Goal: Task Accomplishment & Management: Use online tool/utility

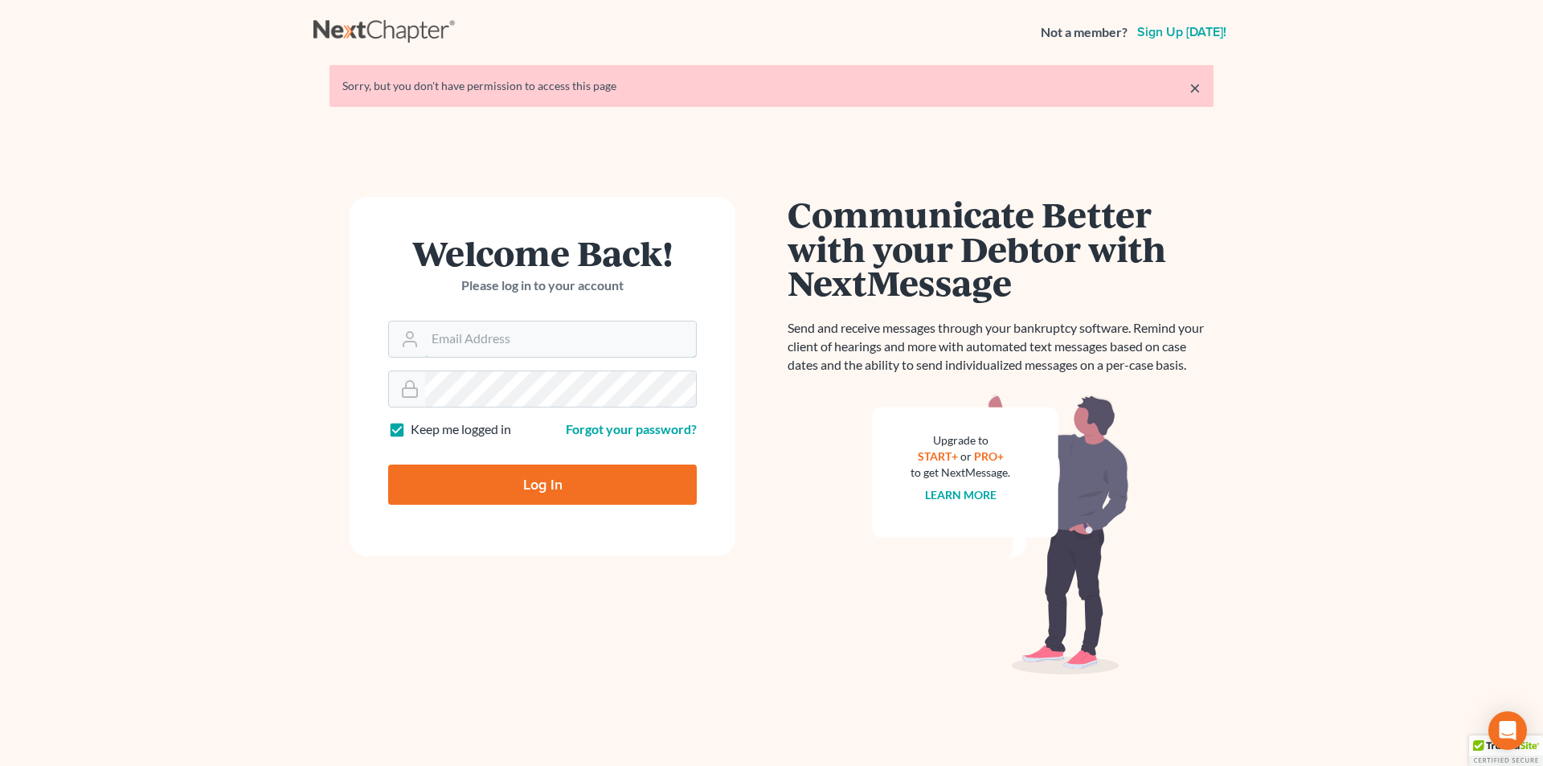
type input "[EMAIL_ADDRESS][DOMAIN_NAME]"
click at [478, 478] on input "Log In" at bounding box center [542, 484] width 309 height 40
type input "Thinking..."
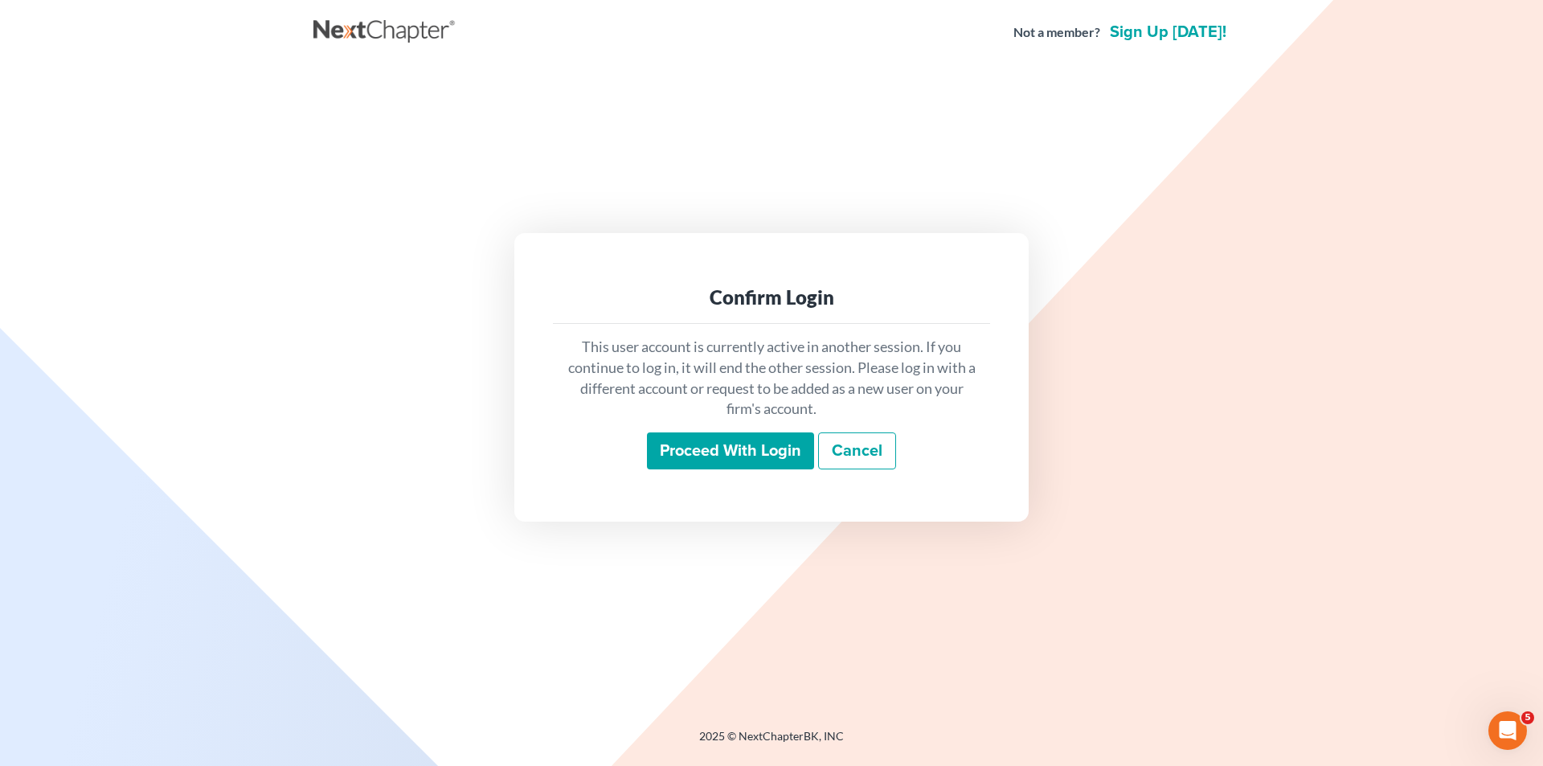
click at [704, 448] on input "Proceed with login" at bounding box center [730, 450] width 167 height 37
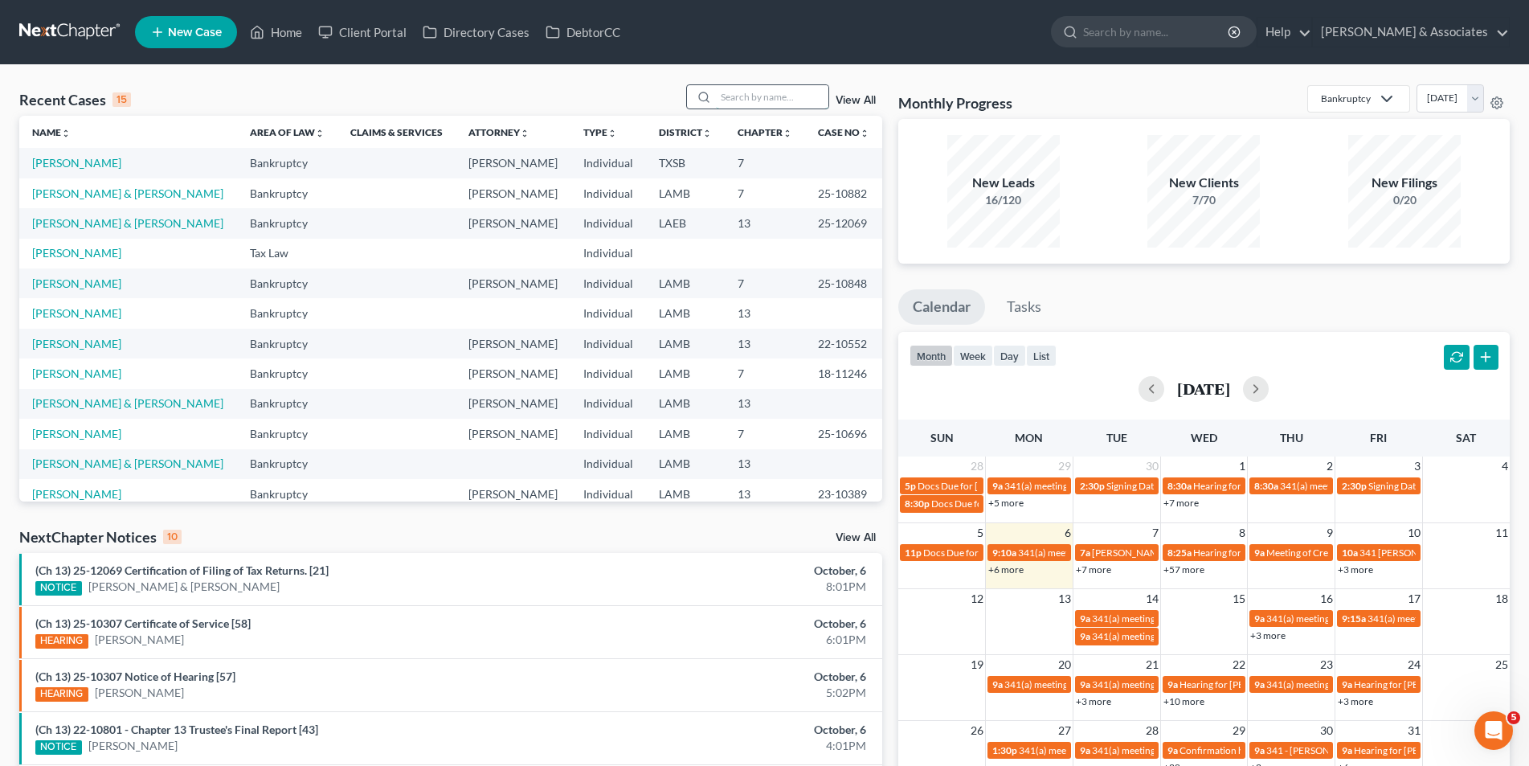
click at [744, 101] on input "search" at bounding box center [772, 96] width 112 height 23
type input "[PERSON_NAME]"
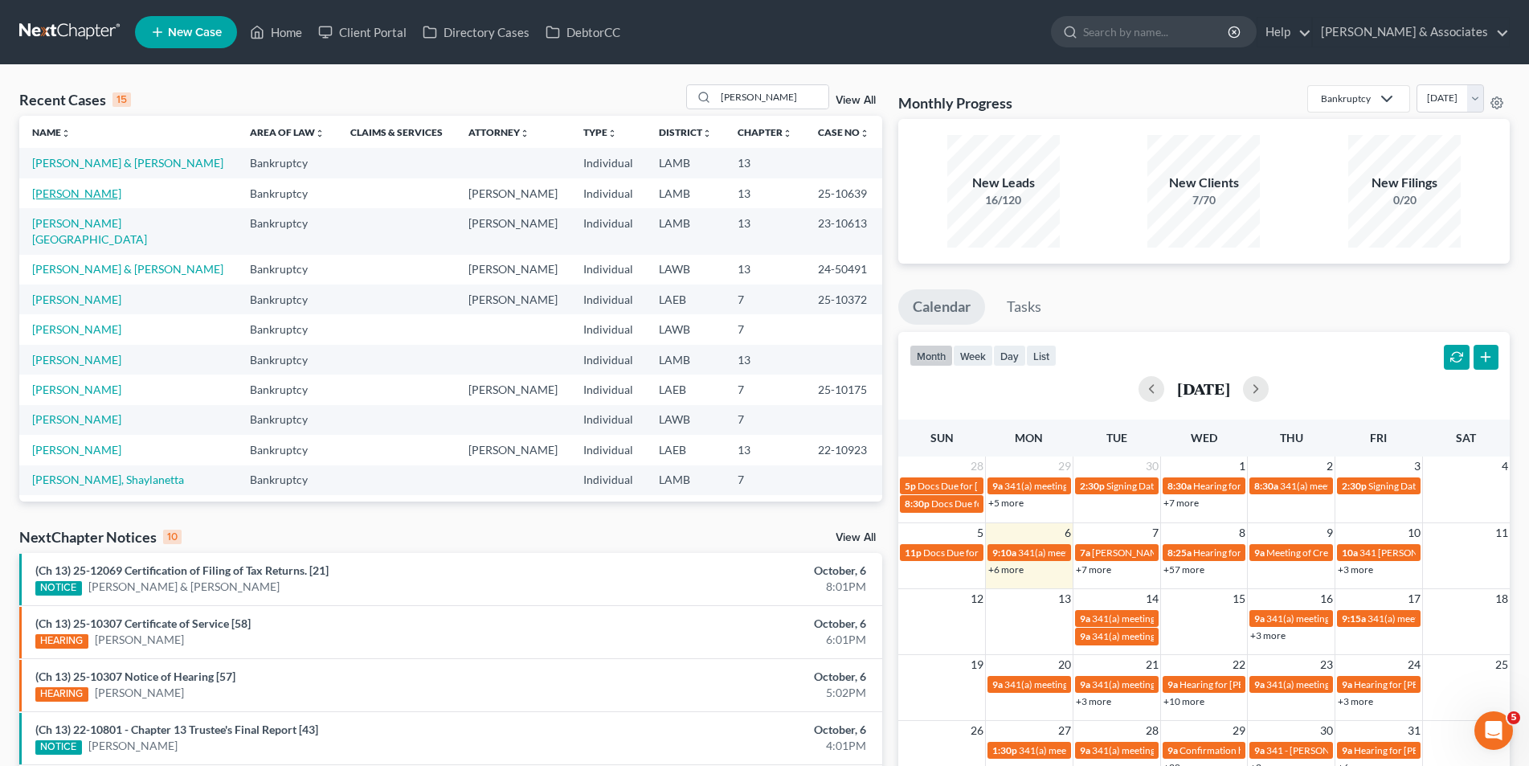
click at [70, 194] on link "[PERSON_NAME]" at bounding box center [76, 193] width 89 height 14
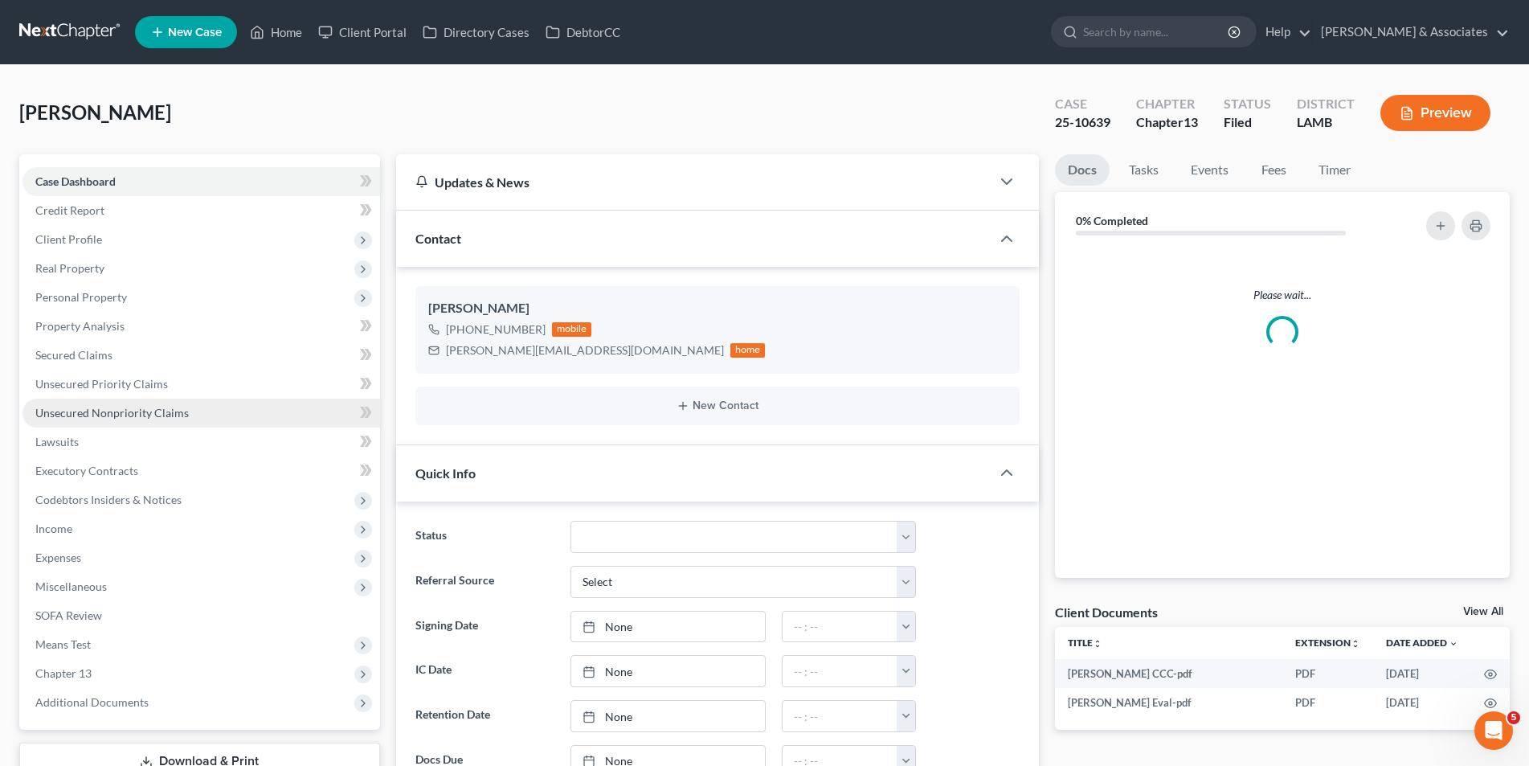
scroll to position [10, 0]
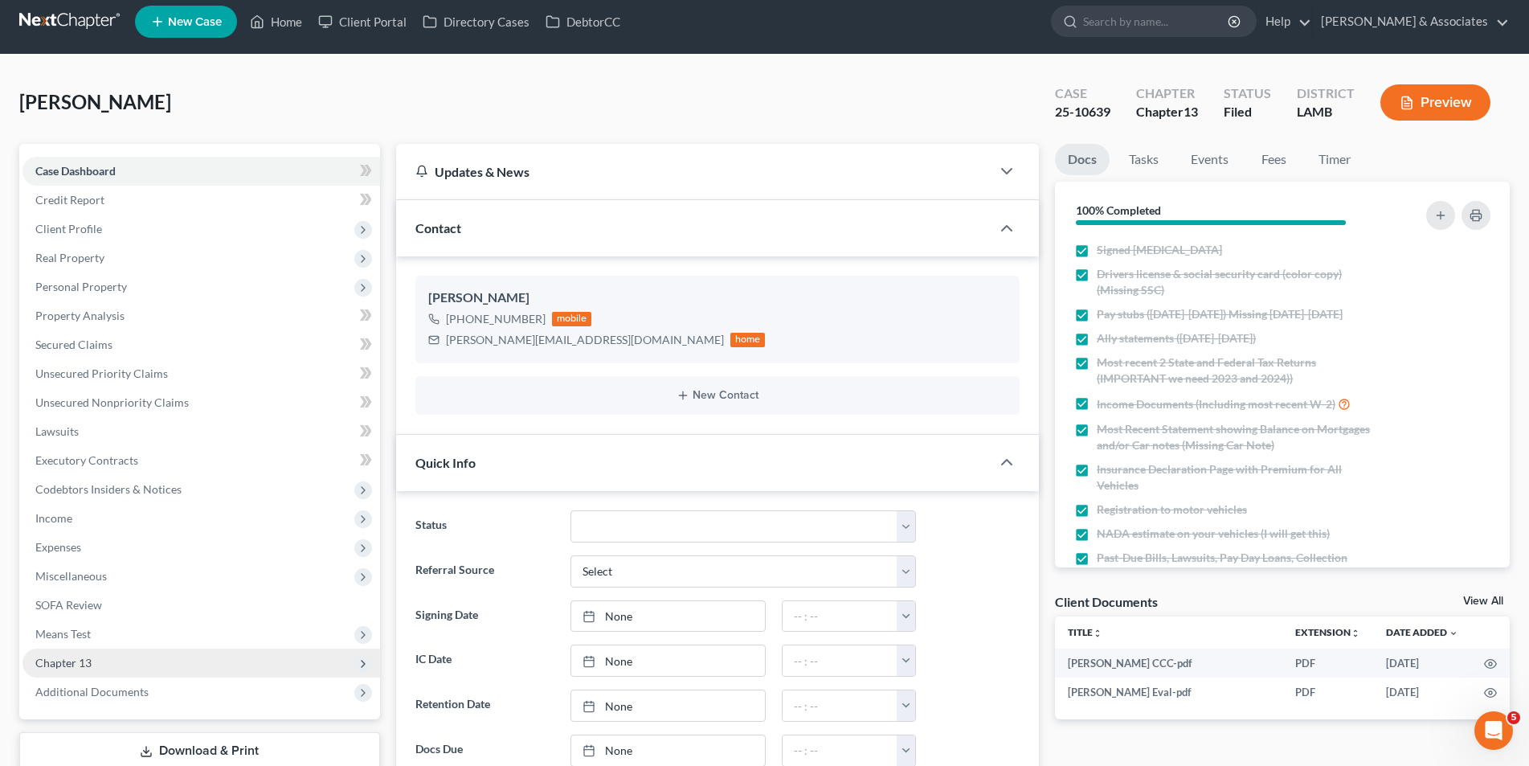
click at [155, 648] on span "Chapter 13" at bounding box center [201, 662] width 358 height 29
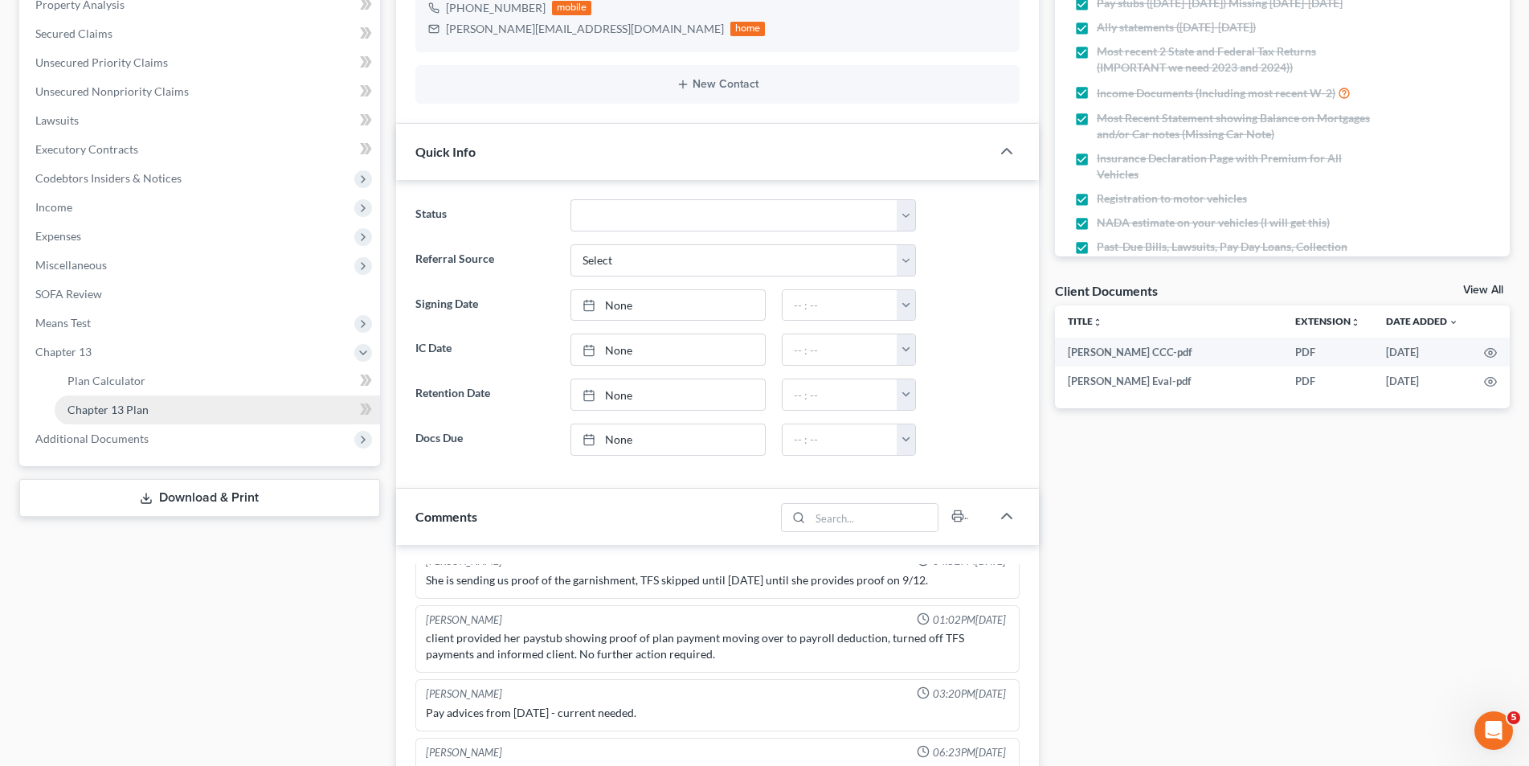
scroll to position [276, 0]
click at [153, 407] on link "Chapter 13 Plan" at bounding box center [217, 409] width 325 height 29
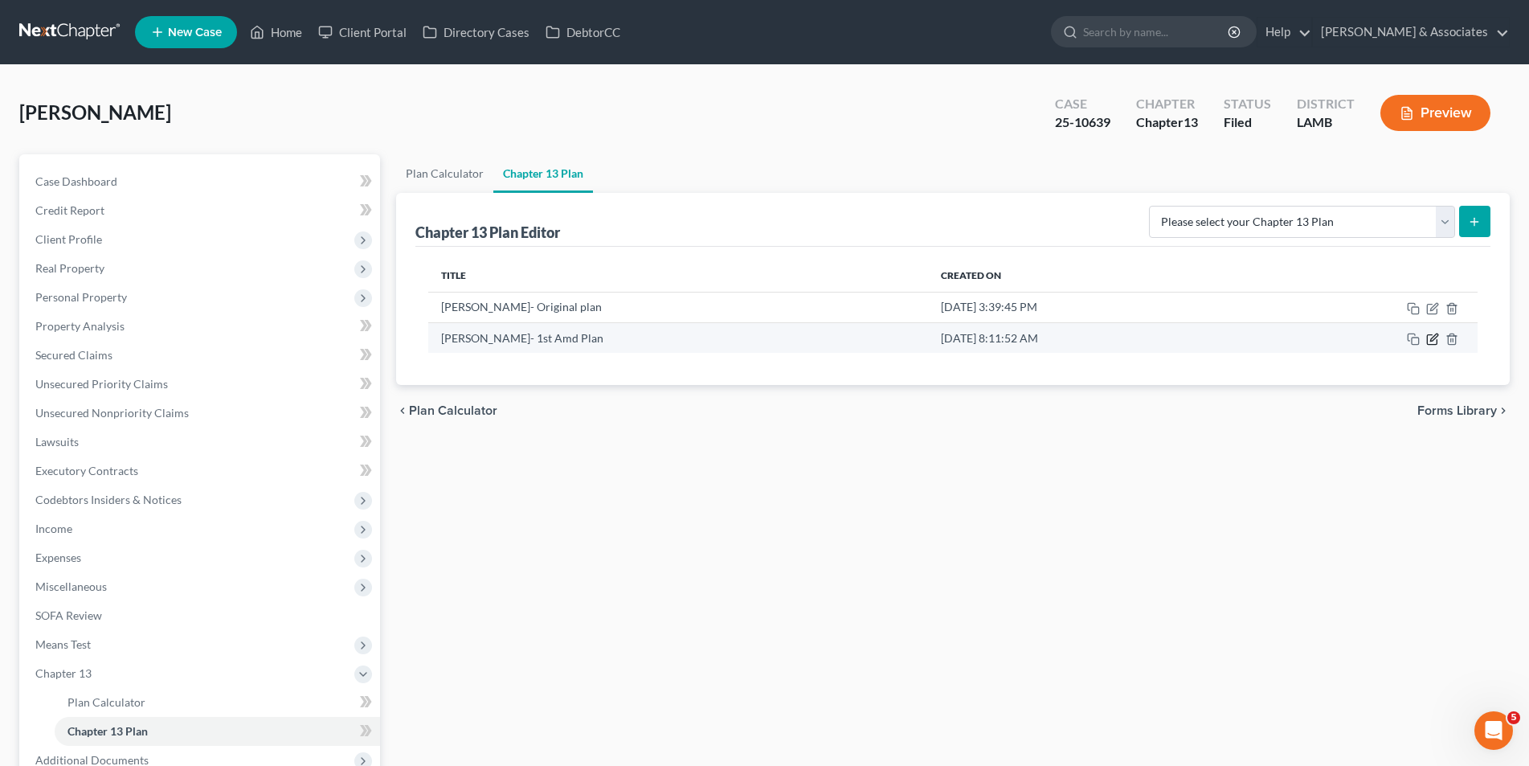
click at [1428, 337] on icon "button" at bounding box center [1432, 340] width 10 height 10
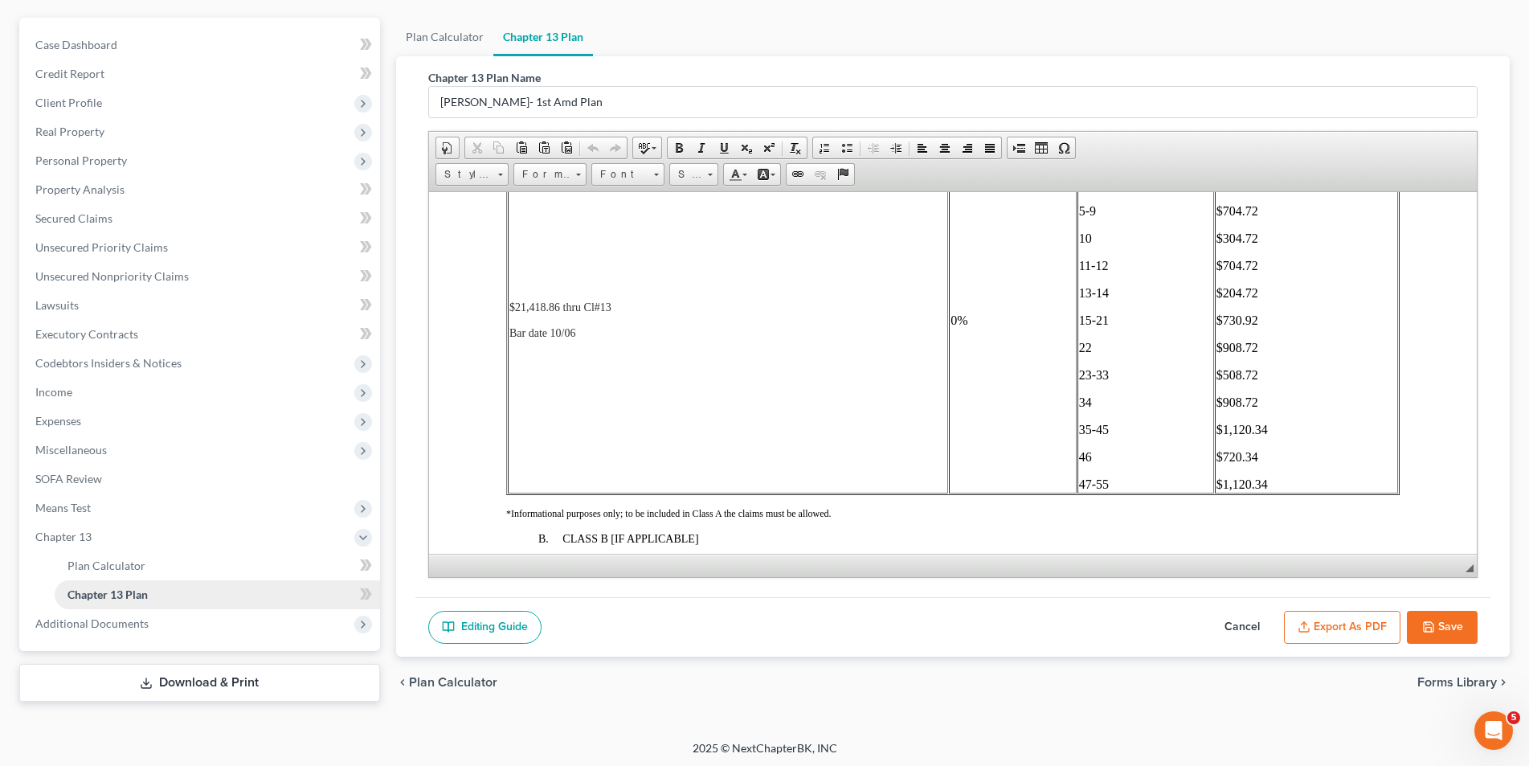
scroll to position [138, 0]
click at [142, 629] on span "Additional Documents" at bounding box center [201, 621] width 358 height 29
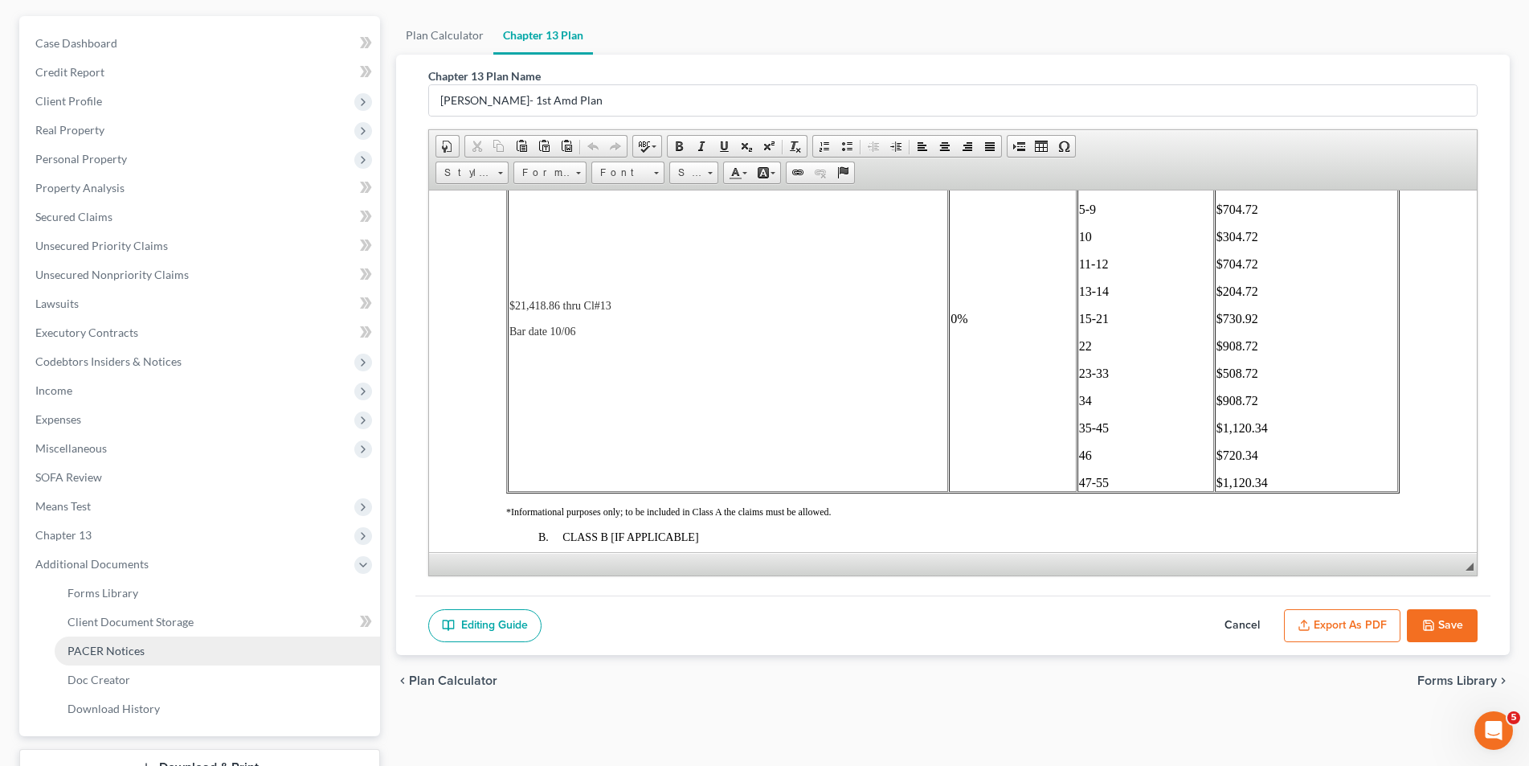
click at [131, 644] on span "PACER Notices" at bounding box center [105, 651] width 77 height 14
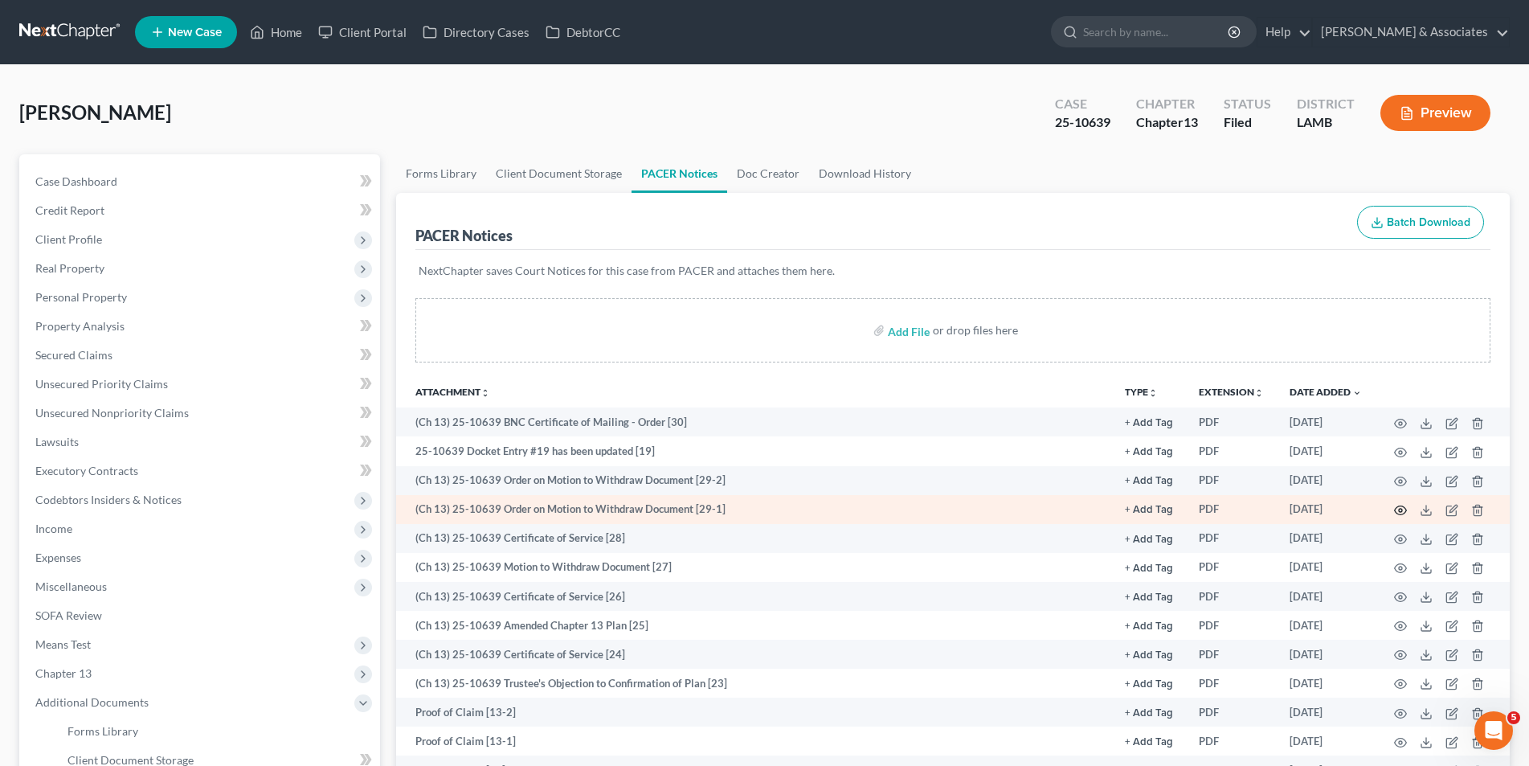
click at [1400, 514] on icon "button" at bounding box center [1401, 510] width 12 height 9
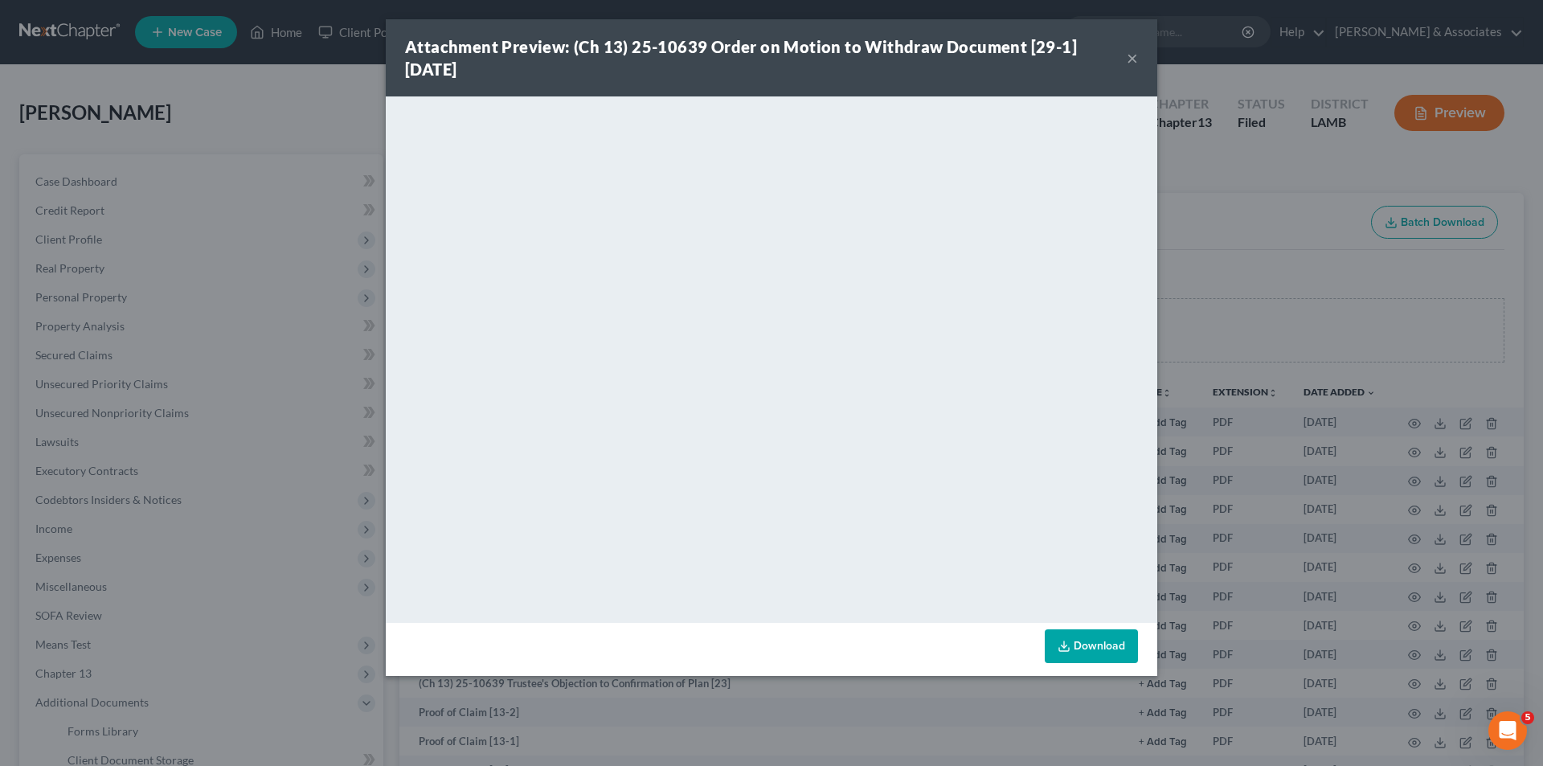
click at [1128, 55] on button "×" at bounding box center [1131, 57] width 11 height 19
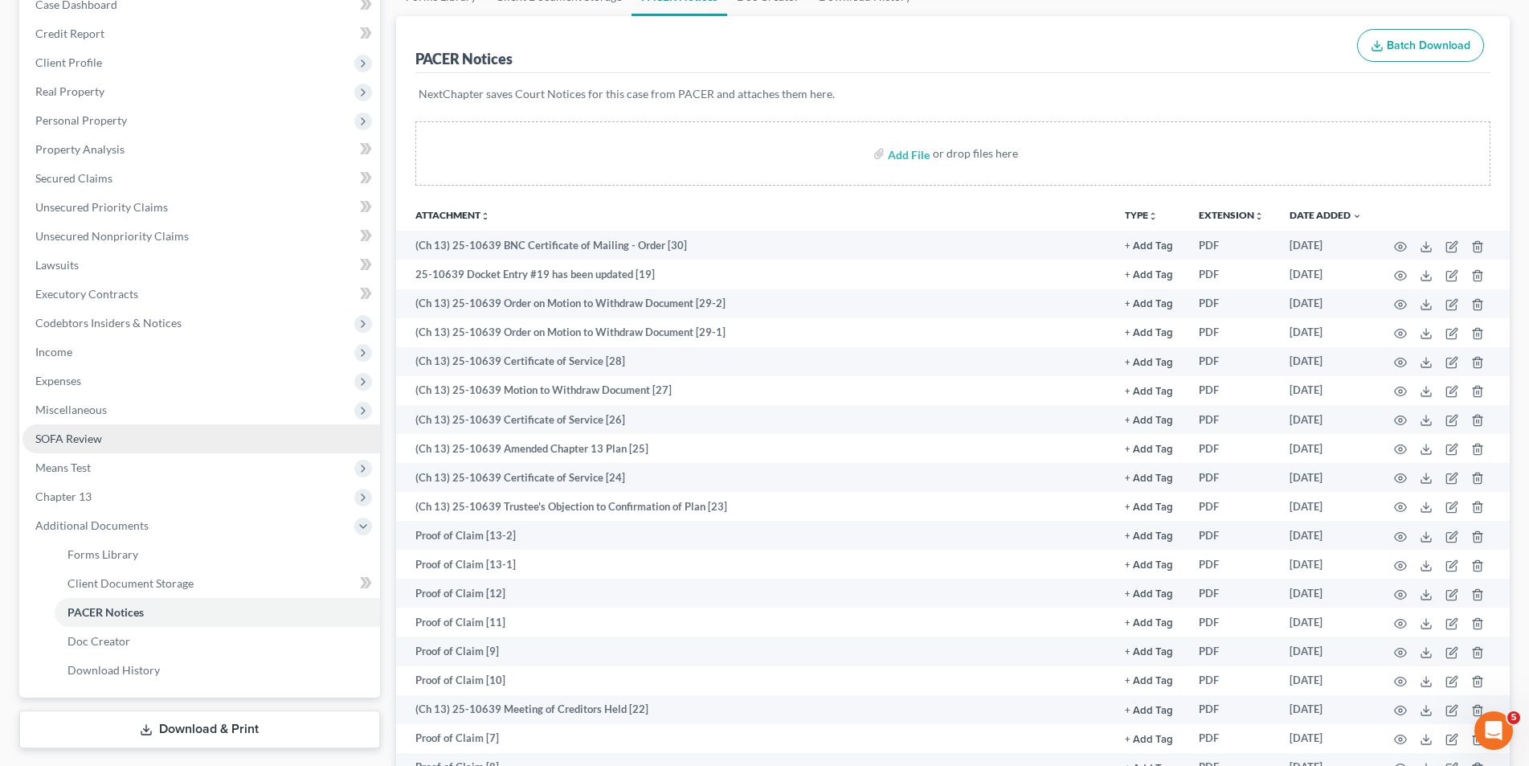
scroll to position [241, 0]
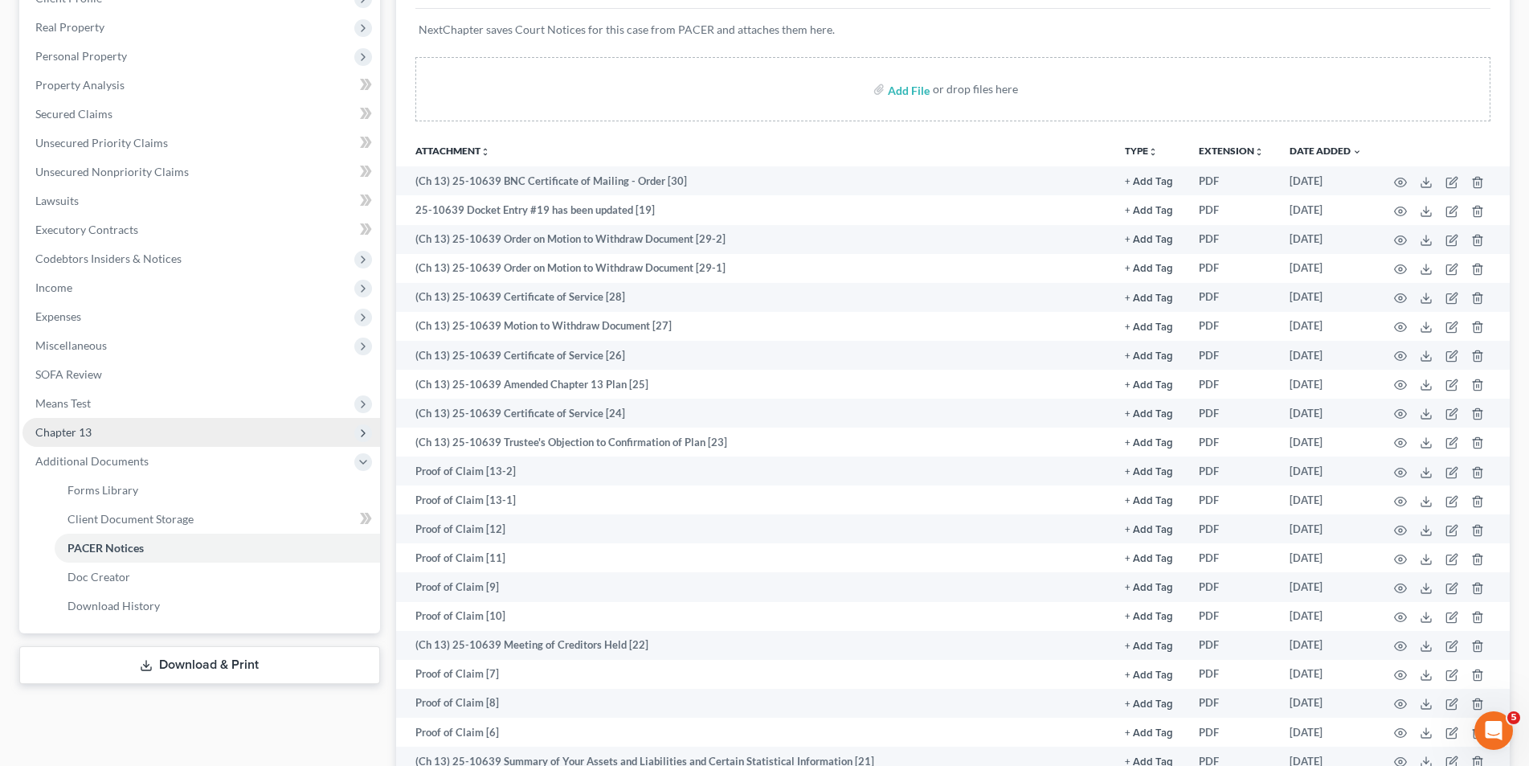
click at [211, 438] on span "Chapter 13" at bounding box center [201, 432] width 358 height 29
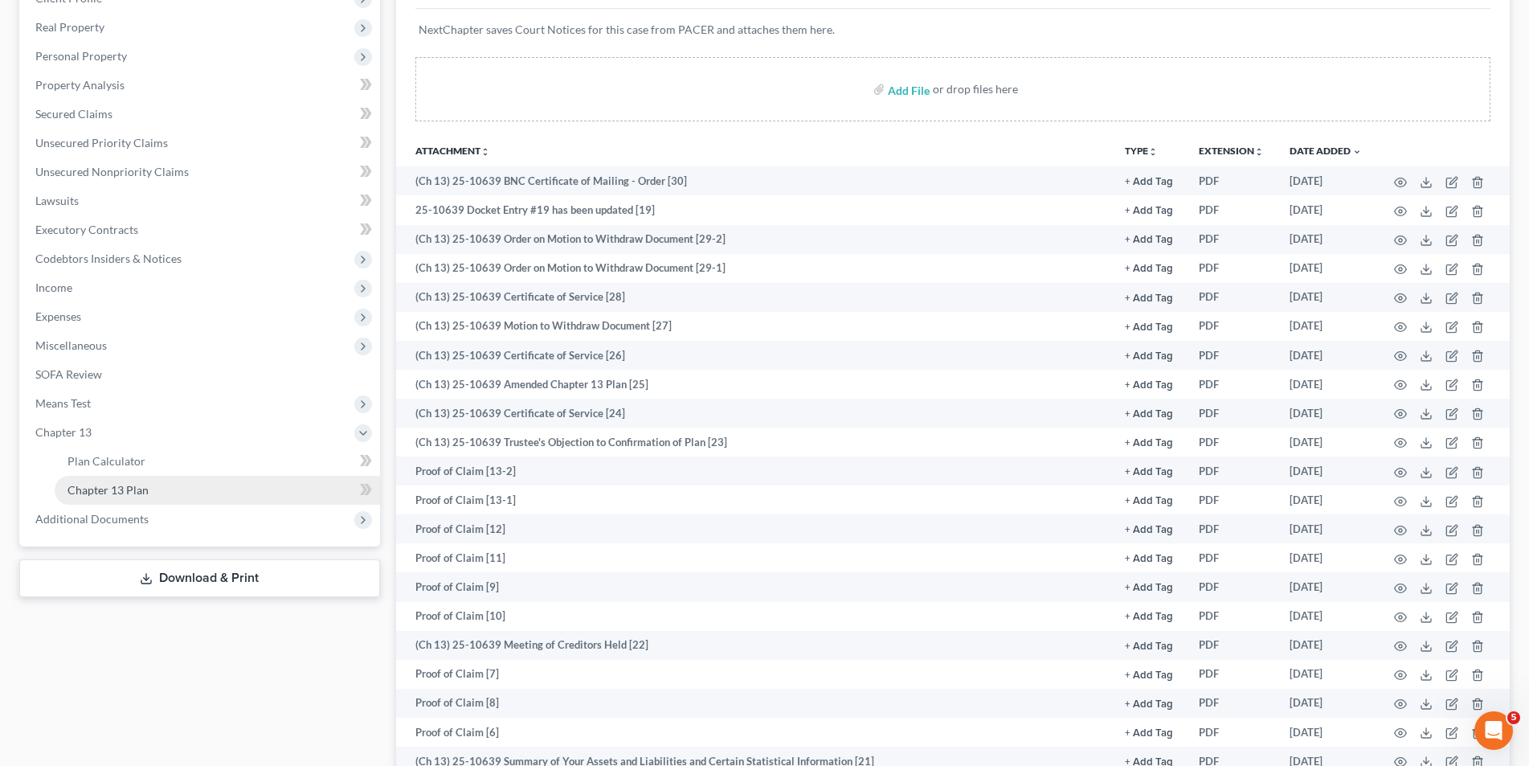
click at [156, 481] on link "Chapter 13 Plan" at bounding box center [217, 490] width 325 height 29
